Goal: Information Seeking & Learning: Compare options

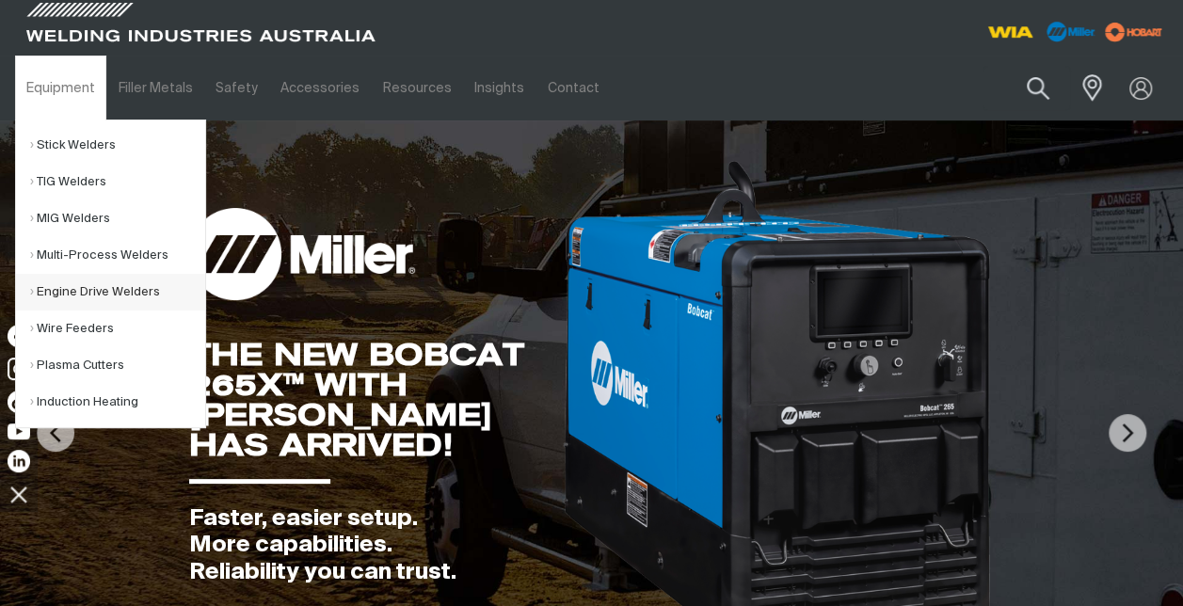
click at [75, 293] on link "Engine Drive Welders" at bounding box center [117, 292] width 175 height 37
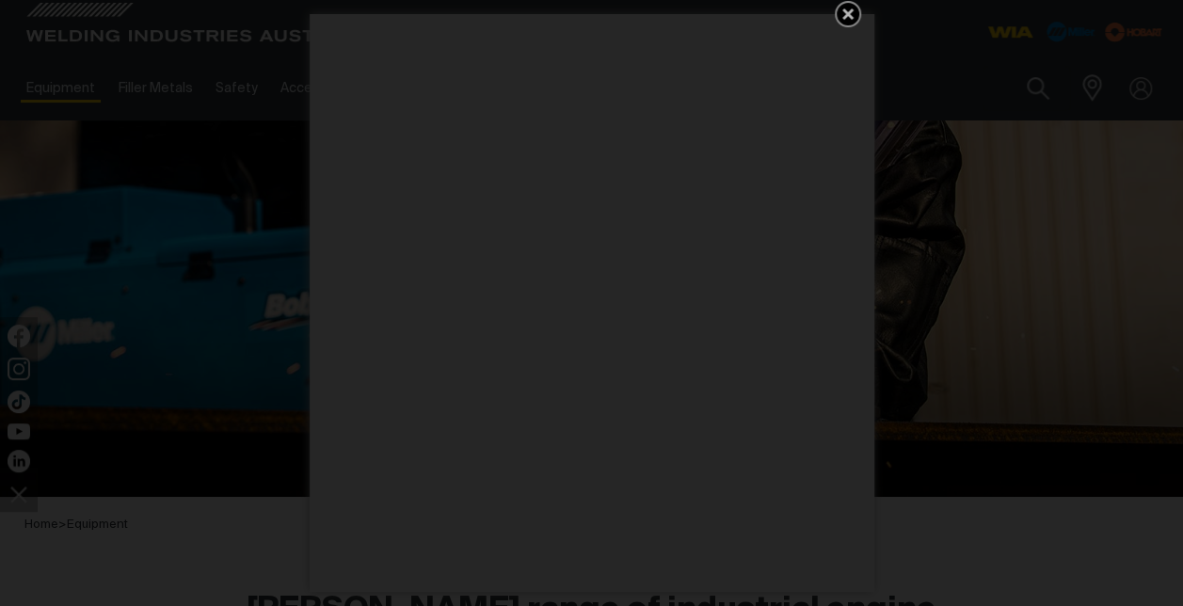
click at [851, 9] on icon "Get 5 WIA Welding Guides Free!" at bounding box center [847, 13] width 11 height 11
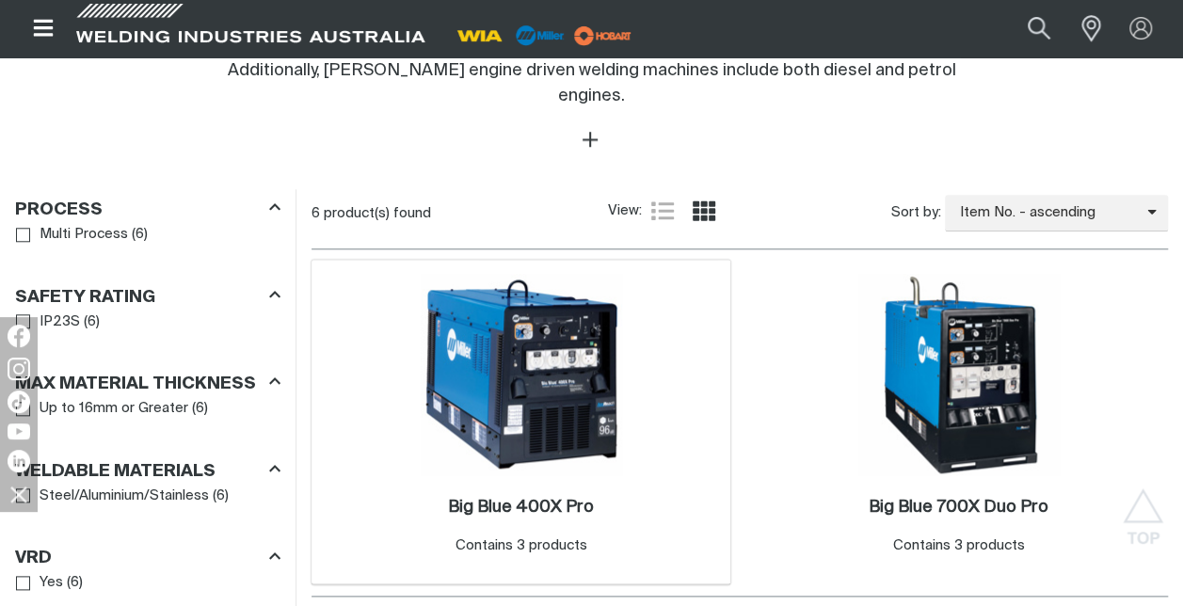
scroll to position [941, 0]
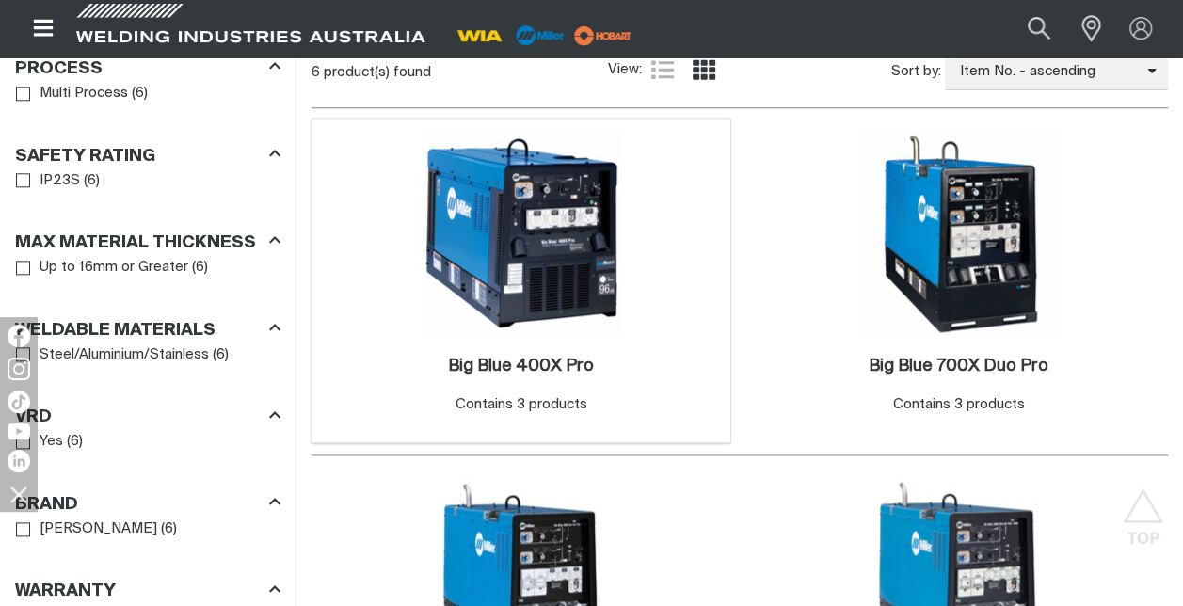
click at [526, 265] on img at bounding box center [521, 233] width 201 height 201
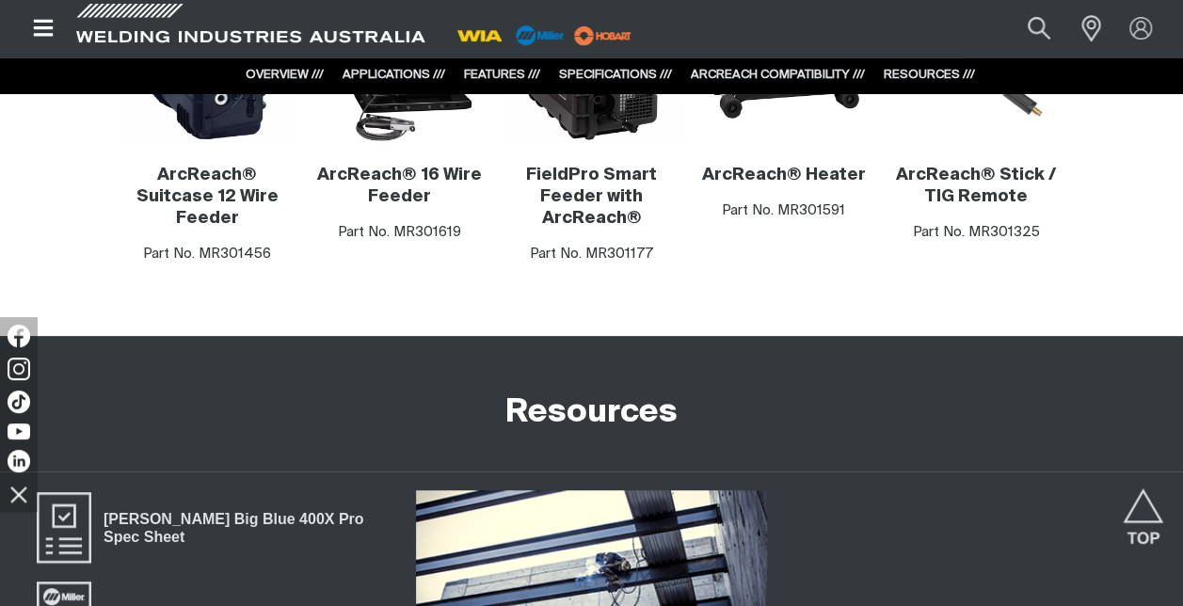
scroll to position [4046, 0]
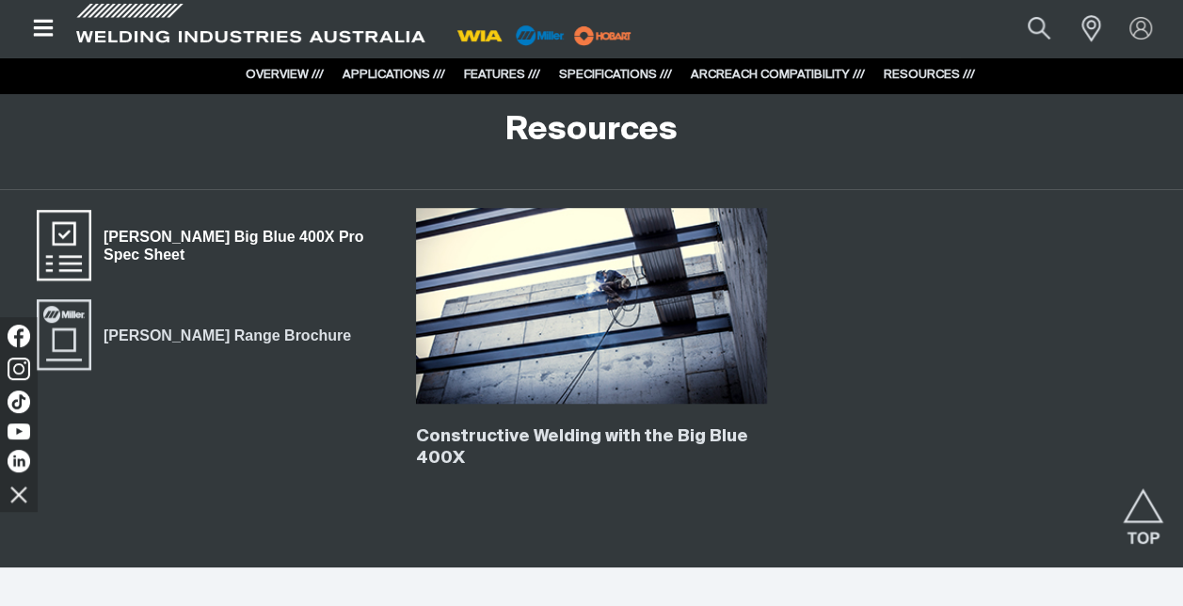
click at [82, 253] on span "Miller Big Blue 400X Pro Spec Sheet" at bounding box center [64, 245] width 60 height 75
click at [1034, 32] on button "Search products" at bounding box center [1039, 28] width 76 height 51
click at [960, 24] on input "Search" at bounding box center [925, 28] width 290 height 40
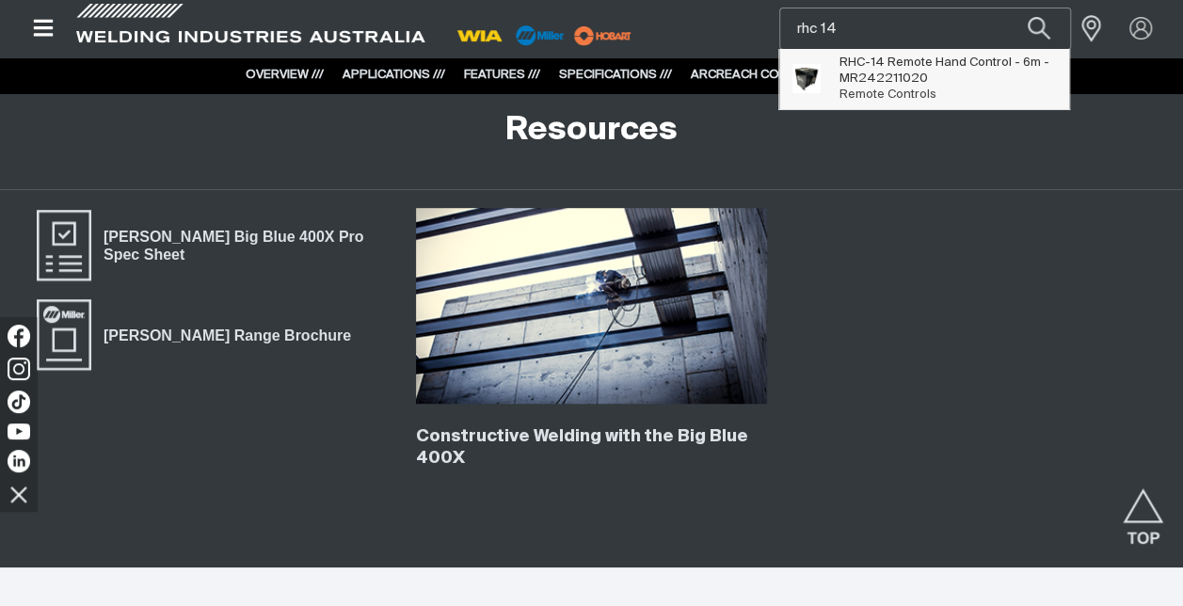
type input "rhc 14"
click at [845, 73] on span "RHC-14 Remote Hand Control - 6m - MR242211020" at bounding box center [946, 71] width 215 height 32
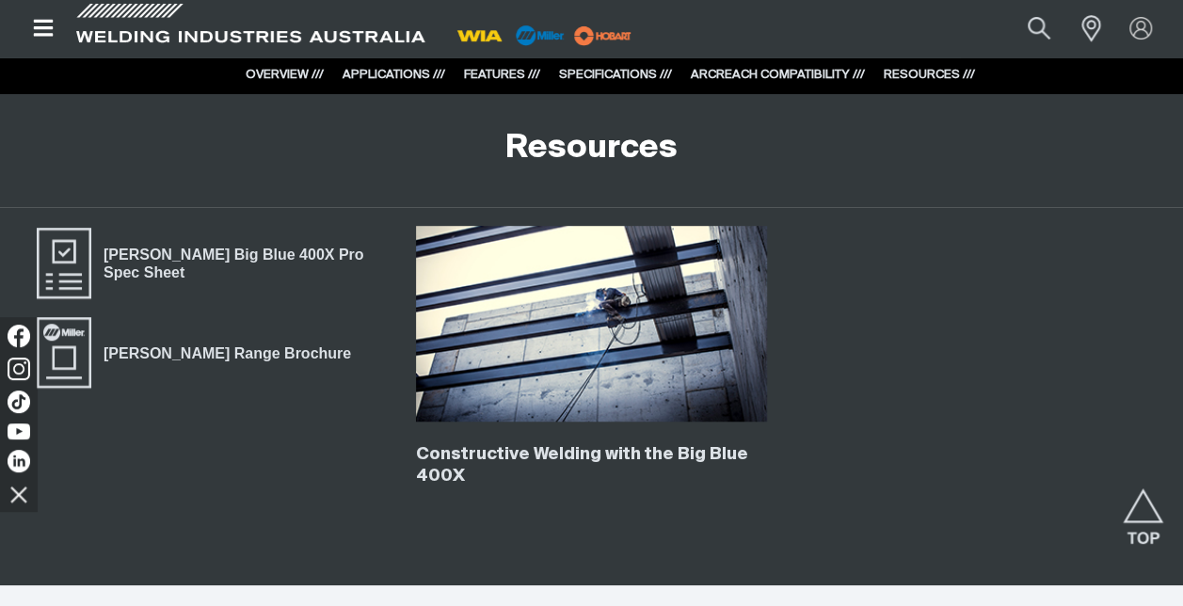
scroll to position [4046, 0]
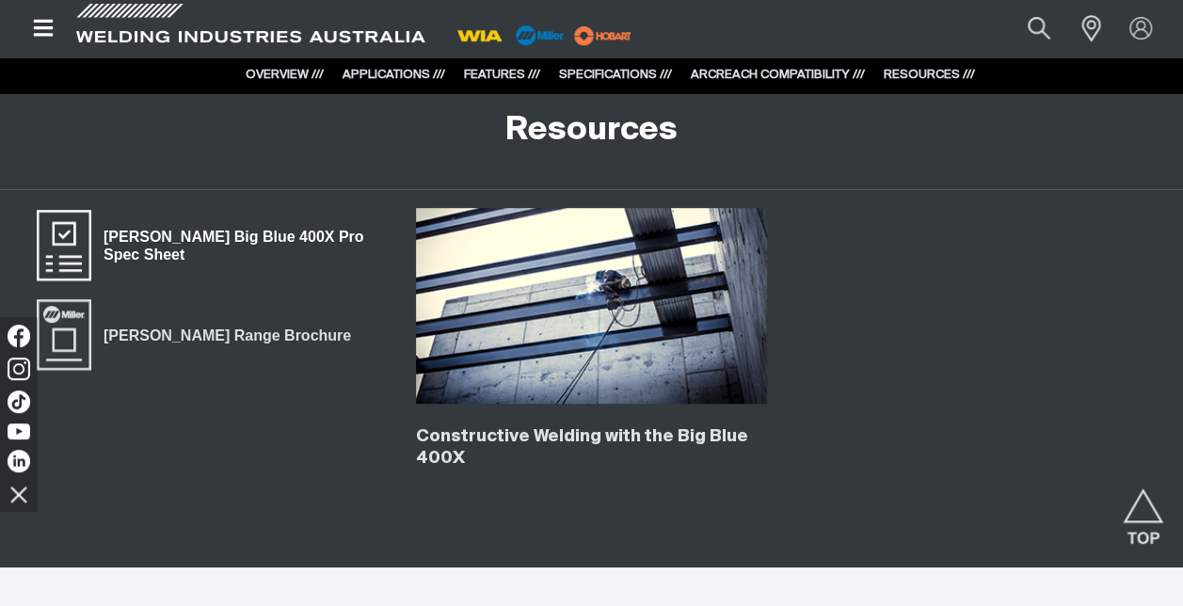
click at [73, 256] on span "Miller Big Blue 400X Pro Spec Sheet" at bounding box center [64, 245] width 60 height 75
click at [1033, 28] on button "Search products" at bounding box center [1039, 28] width 76 height 51
click at [877, 34] on input "Search" at bounding box center [925, 28] width 290 height 40
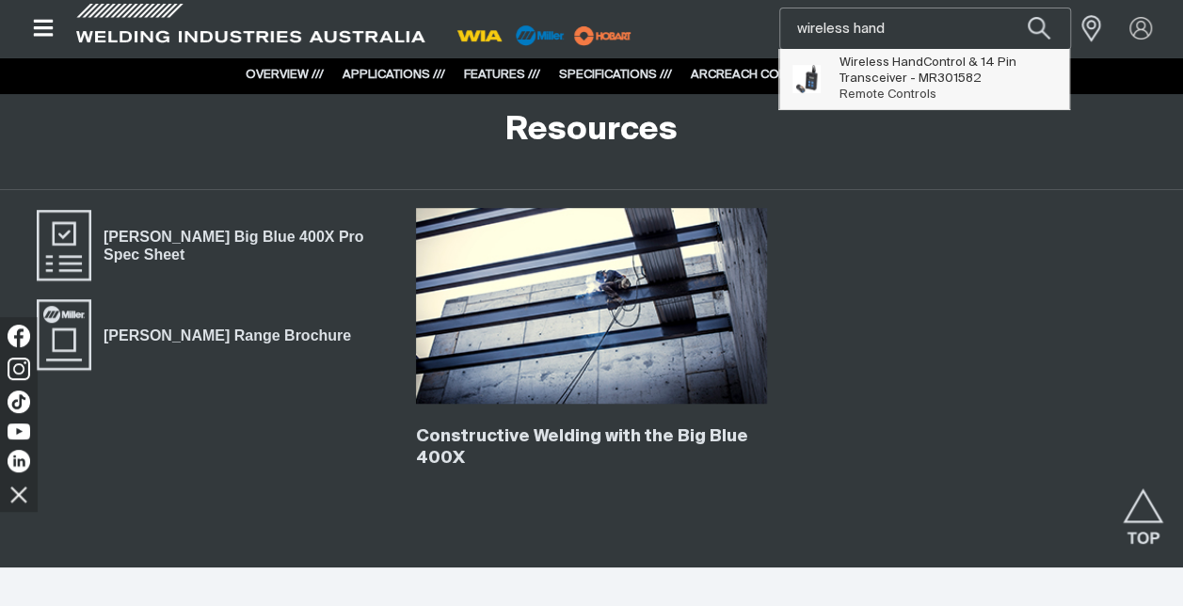
type input "wireless hand"
click at [877, 54] on span "Wireless Hand Control & 14 Pin Transceiver - MR301582 Remote Controls" at bounding box center [924, 79] width 290 height 60
